Goal: Book appointment/travel/reservation

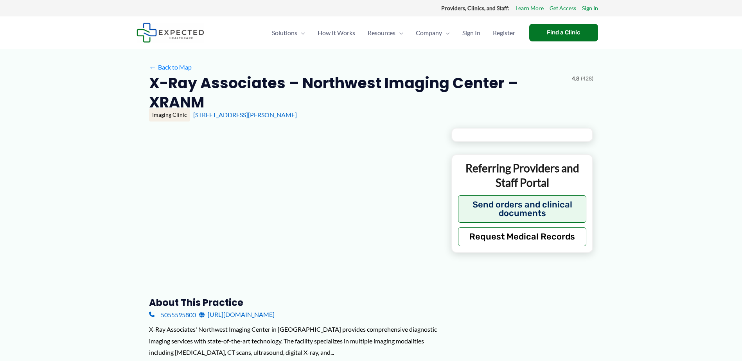
type input "**********"
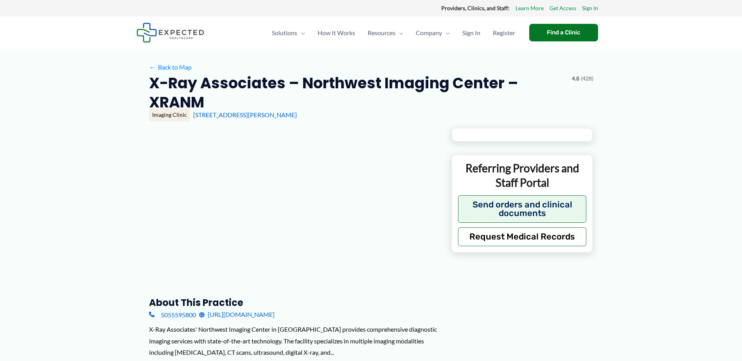
type input "**********"
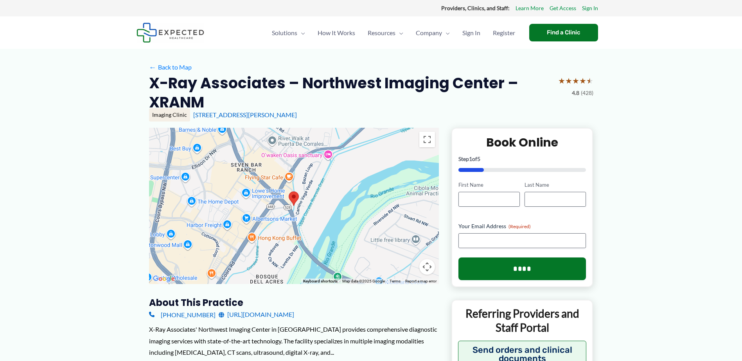
click at [151, 33] on img at bounding box center [170, 33] width 68 height 20
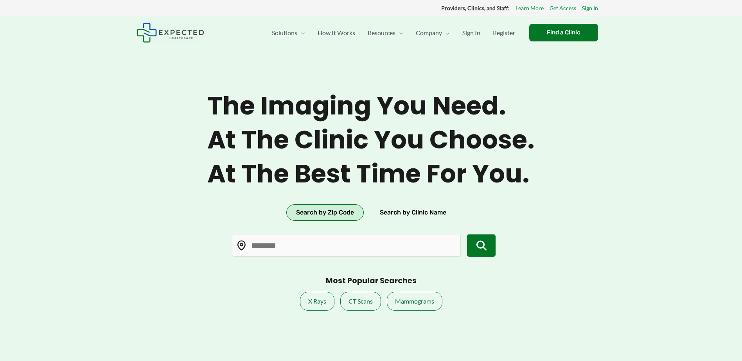
type input "*****"
